Goal: Navigation & Orientation: Find specific page/section

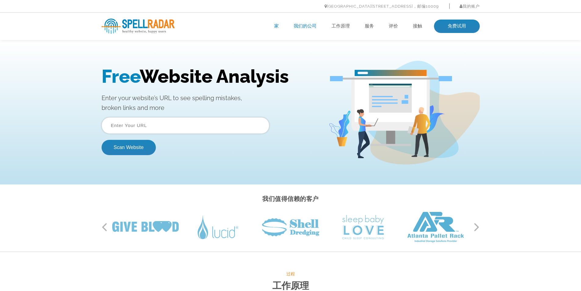
click at [306, 26] on font "我们的公司" at bounding box center [305, 25] width 23 height 5
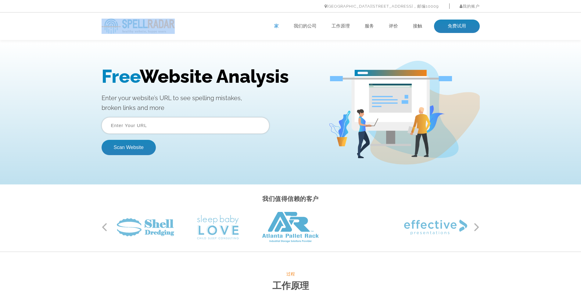
drag, startPoint x: 178, startPoint y: 23, endPoint x: 123, endPoint y: 23, distance: 54.9
click at [123, 23] on div "健康的网站。快乐的用户。 家 我们的公司 工作原理 服务 评价 接触 免费试用" at bounding box center [290, 26] width 387 height 15
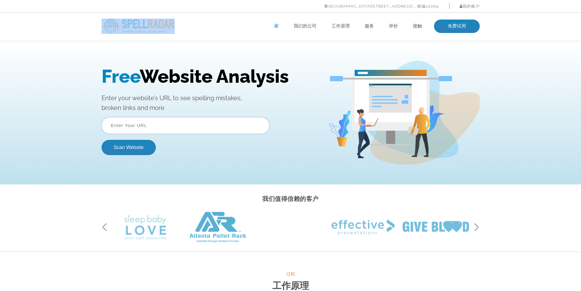
click at [217, 32] on ul "家 我们的公司 工作原理 服务 评价 接触 免费试用" at bounding box center [328, 26] width 303 height 13
click at [309, 26] on font "我们的公司" at bounding box center [305, 25] width 23 height 5
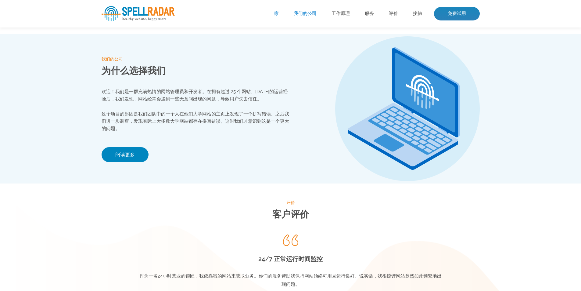
scroll to position [644, 0]
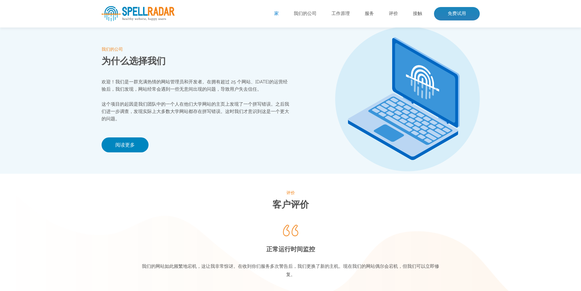
click at [329, 88] on div at bounding box center [385, 99] width 189 height 145
